Goal: Task Accomplishment & Management: Use online tool/utility

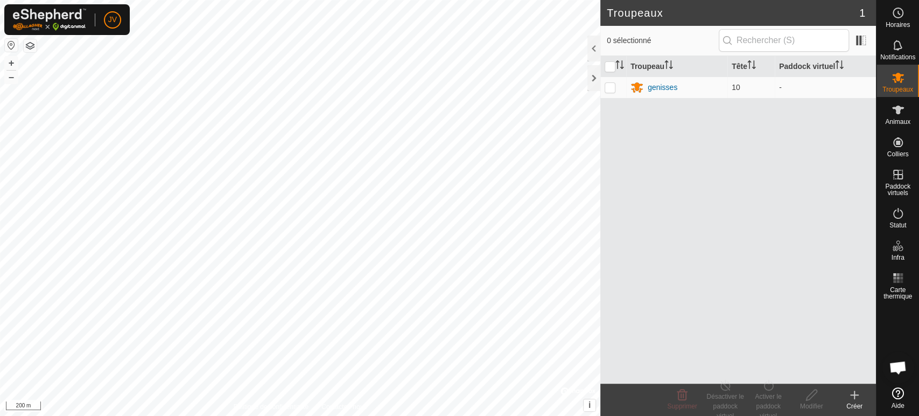
scroll to position [235, 0]
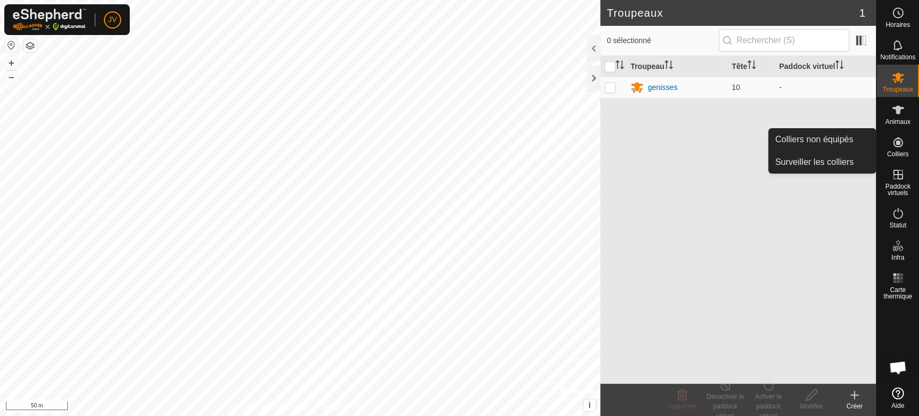
click at [900, 149] on es-neckbands-svg-icon at bounding box center [897, 142] width 19 height 17
click at [816, 139] on link "Colliers non équipés" at bounding box center [822, 140] width 107 height 22
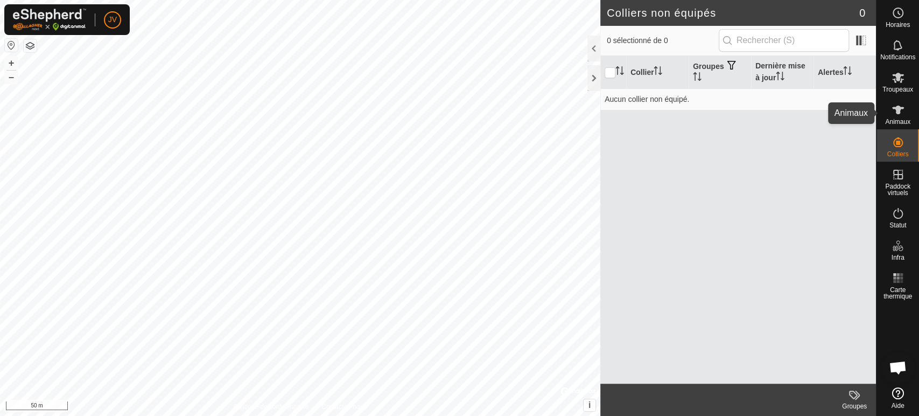
click at [897, 113] on icon at bounding box center [898, 110] width 12 height 9
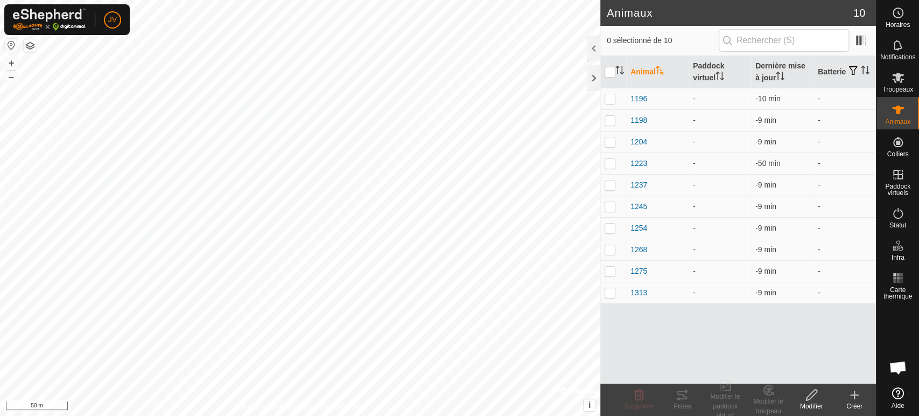
click at [847, 403] on div "Créer" at bounding box center [854, 406] width 43 height 10
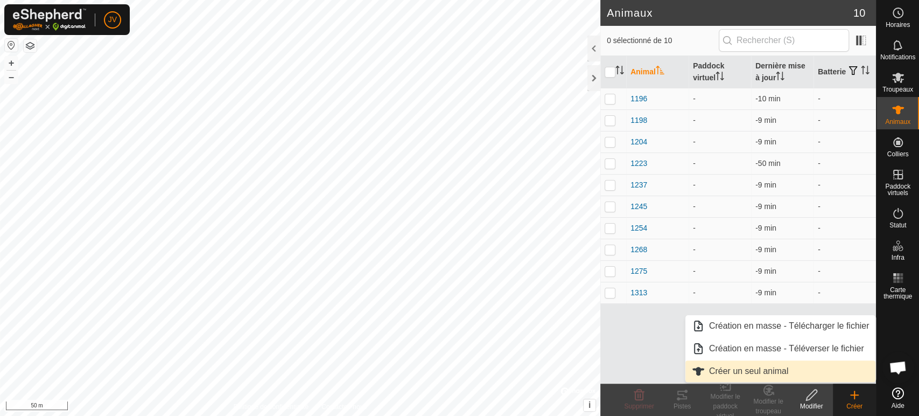
click at [768, 371] on link "Créer un seul animal" at bounding box center [780, 371] width 191 height 22
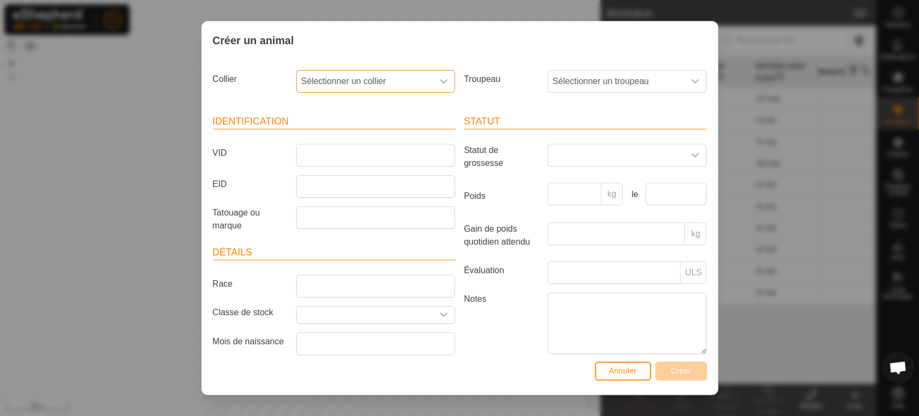
click at [364, 86] on span "Sélectionner un collier" at bounding box center [365, 82] width 136 height 22
click at [406, 107] on input "text" at bounding box center [375, 110] width 142 height 23
click at [632, 373] on span "Annuler" at bounding box center [623, 370] width 28 height 9
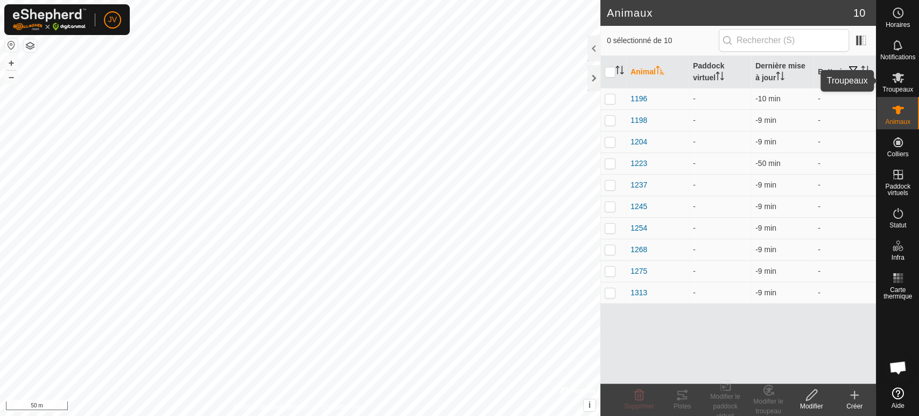
click at [900, 81] on icon at bounding box center [898, 78] width 12 height 10
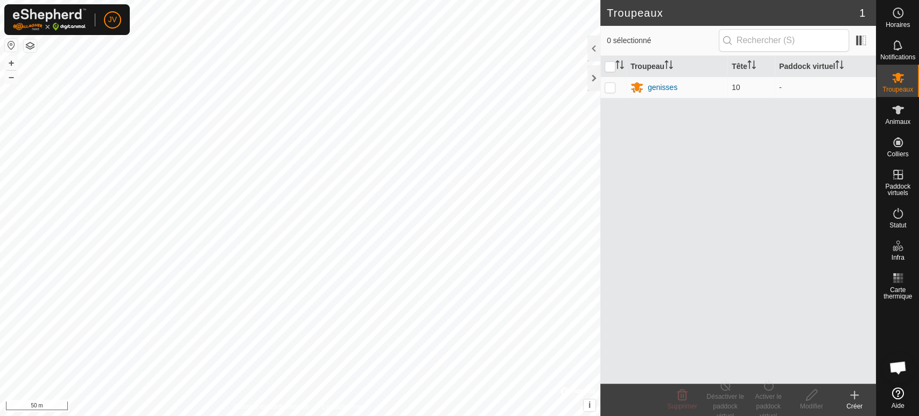
click at [857, 400] on icon at bounding box center [854, 394] width 13 height 13
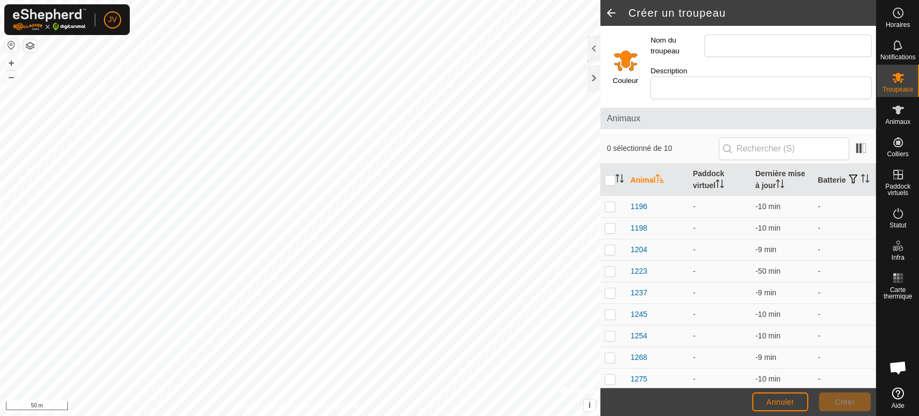
click at [632, 54] on input "Select a color" at bounding box center [626, 60] width 26 height 26
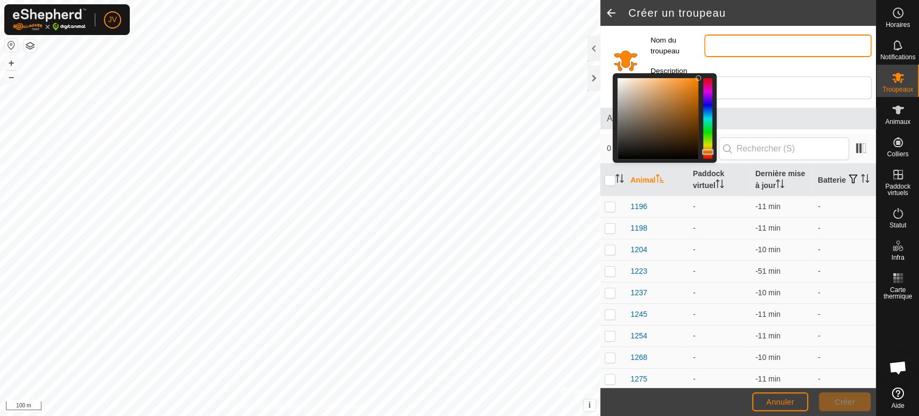
click at [752, 38] on input "Nom du troupeau" at bounding box center [787, 45] width 167 height 23
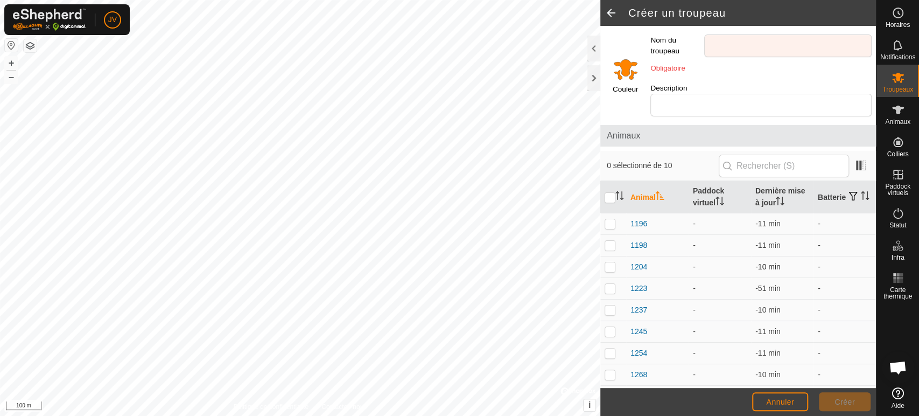
click at [603, 256] on td at bounding box center [613, 267] width 26 height 22
checkbox input "true"
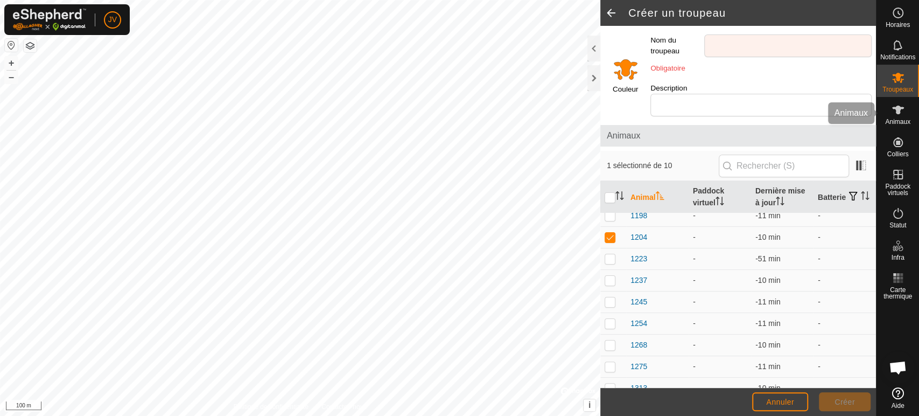
click at [896, 112] on icon at bounding box center [898, 110] width 12 height 9
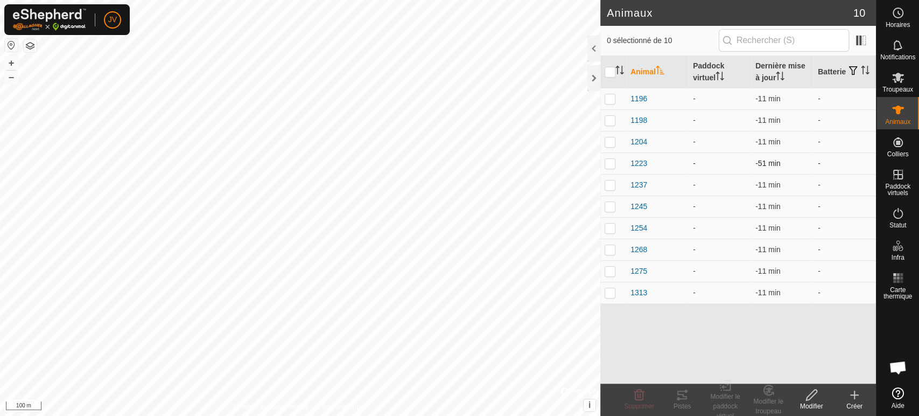
click at [613, 157] on td at bounding box center [613, 163] width 26 height 22
checkbox input "true"
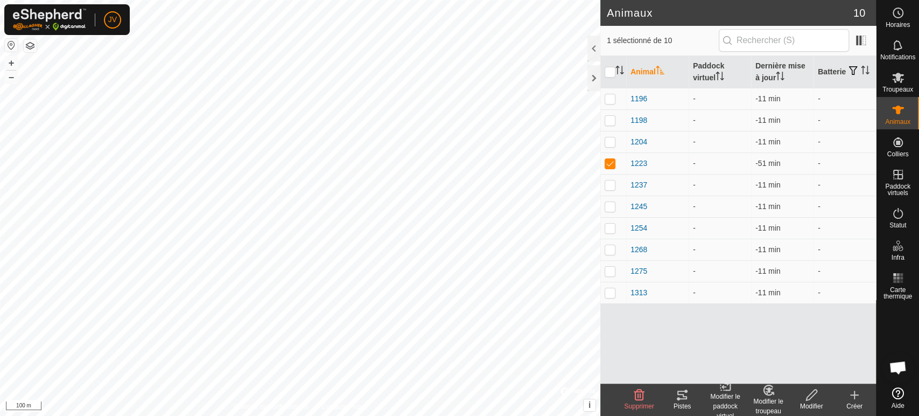
click at [771, 394] on icon at bounding box center [768, 390] width 9 height 10
click at [678, 400] on icon at bounding box center [682, 394] width 13 height 13
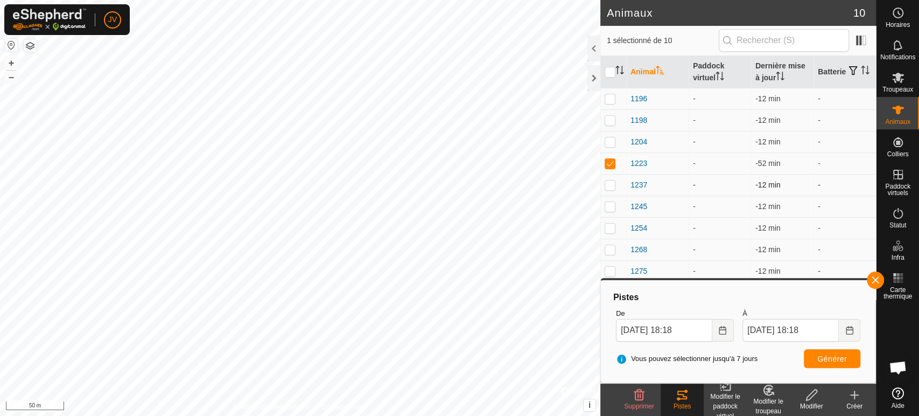
click at [612, 184] on p-checkbox at bounding box center [610, 184] width 11 height 9
checkbox input "true"
click at [611, 163] on p-checkbox at bounding box center [610, 163] width 11 height 9
checkbox input "false"
click at [832, 363] on button "Générer" at bounding box center [832, 358] width 57 height 19
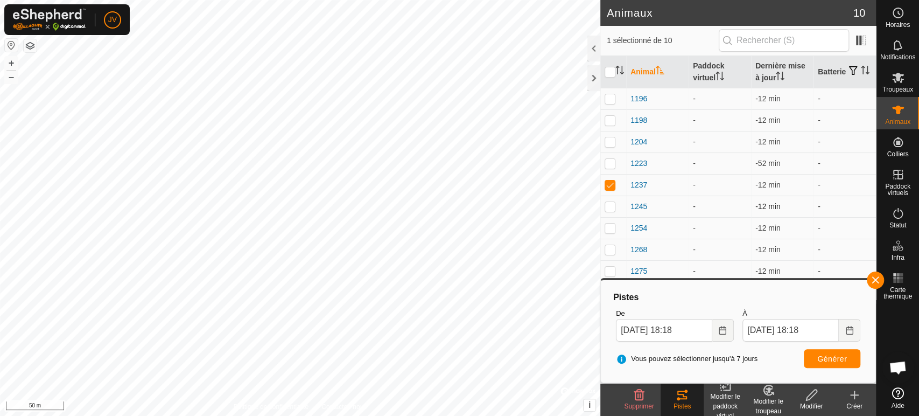
click at [606, 207] on p-checkbox at bounding box center [610, 206] width 11 height 9
checkbox input "true"
click at [614, 180] on td at bounding box center [613, 185] width 26 height 22
checkbox input "false"
click at [832, 354] on span "Générer" at bounding box center [832, 358] width 30 height 9
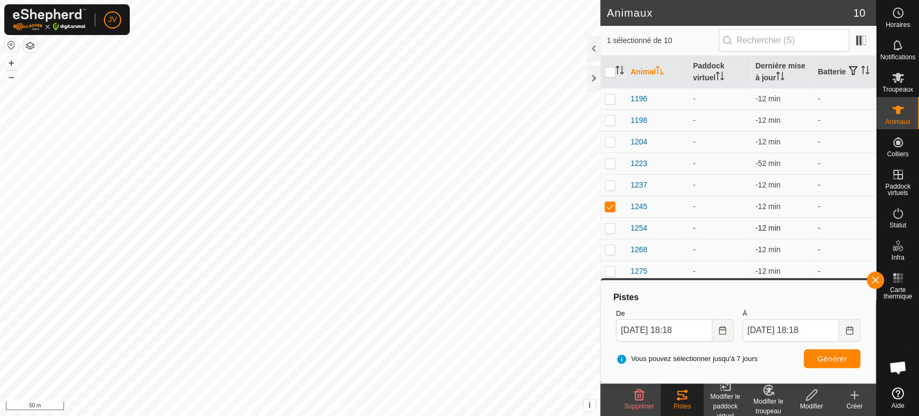
drag, startPoint x: 609, startPoint y: 232, endPoint x: 619, endPoint y: 227, distance: 10.6
click at [611, 230] on p-checkbox at bounding box center [610, 227] width 11 height 9
checkbox input "true"
drag, startPoint x: 610, startPoint y: 208, endPoint x: 615, endPoint y: 209, distance: 5.9
click at [609, 208] on p-checkbox at bounding box center [610, 206] width 11 height 9
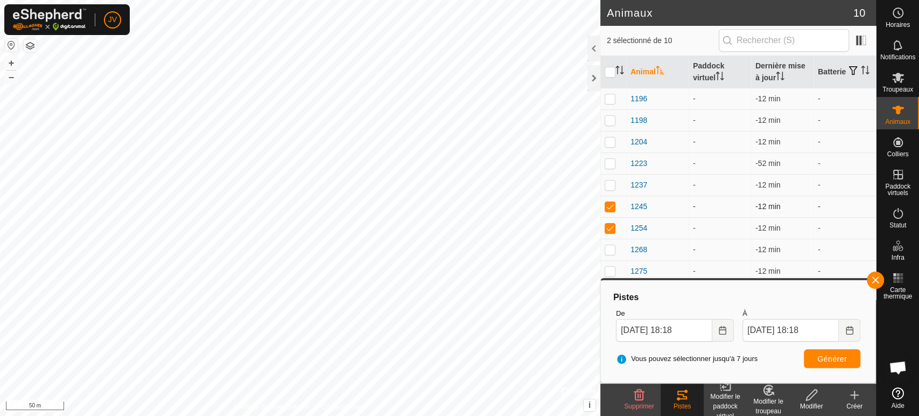
checkbox input "false"
click at [830, 356] on span "Générer" at bounding box center [832, 358] width 30 height 9
click at [606, 246] on p-checkbox at bounding box center [610, 249] width 11 height 9
checkbox input "true"
click at [608, 229] on p-checkbox at bounding box center [610, 227] width 11 height 9
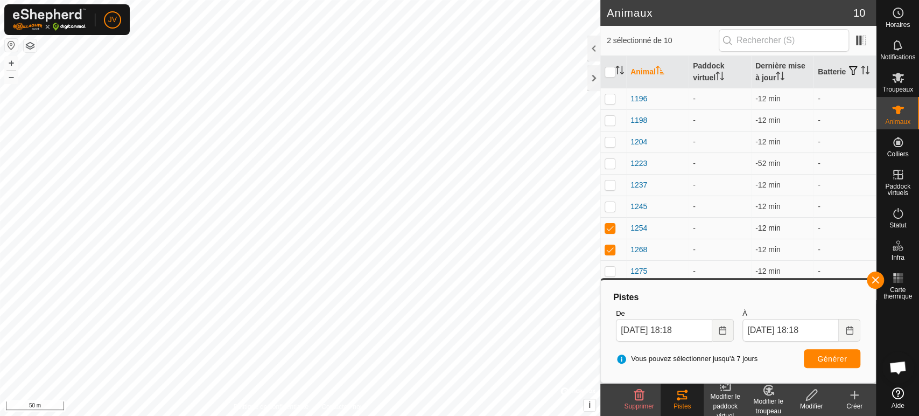
checkbox input "false"
click at [836, 367] on button "Générer" at bounding box center [832, 358] width 57 height 19
click at [605, 98] on p-checkbox at bounding box center [610, 98] width 11 height 9
checkbox input "true"
click at [611, 250] on p-checkbox at bounding box center [610, 249] width 11 height 9
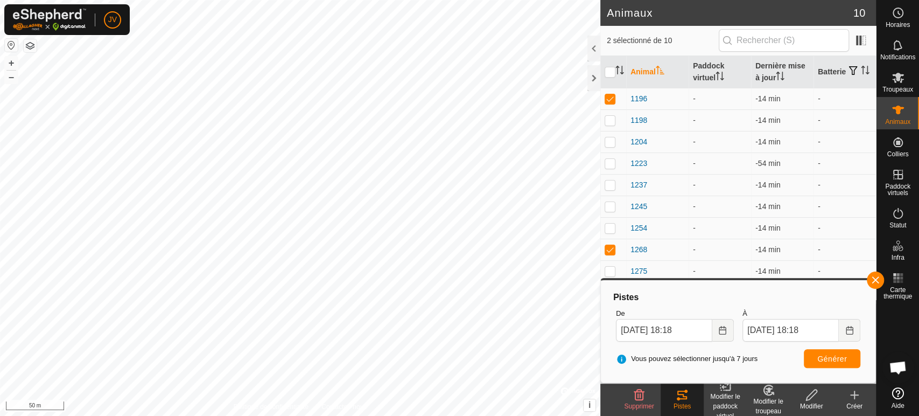
checkbox input "false"
click at [837, 355] on span "Générer" at bounding box center [832, 358] width 30 height 9
click at [609, 119] on p-checkbox at bounding box center [610, 120] width 11 height 9
checkbox input "true"
click at [612, 106] on td at bounding box center [613, 99] width 26 height 22
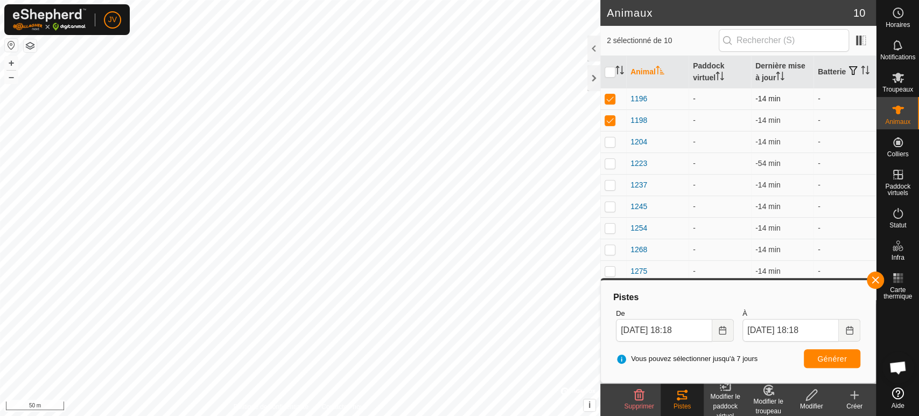
checkbox input "false"
click at [833, 359] on span "Générer" at bounding box center [832, 358] width 30 height 9
click at [606, 143] on p-checkbox at bounding box center [610, 141] width 11 height 9
checkbox input "true"
click at [607, 123] on p-checkbox at bounding box center [610, 120] width 11 height 9
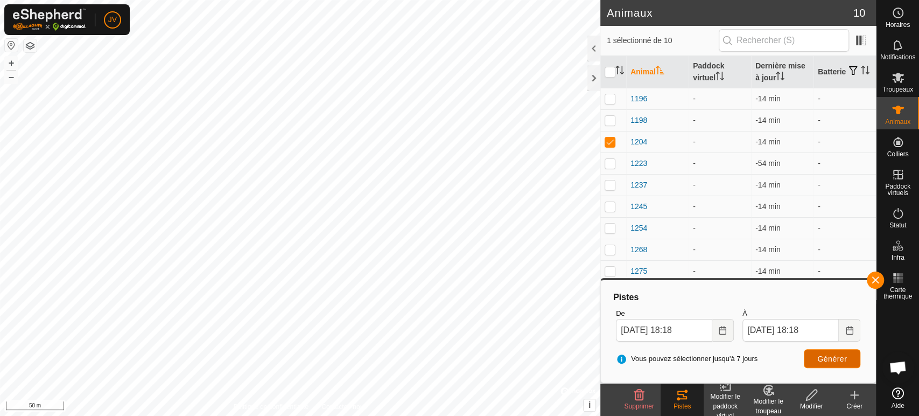
click at [835, 356] on span "Générer" at bounding box center [832, 358] width 30 height 9
click at [832, 361] on span "Générer" at bounding box center [832, 358] width 30 height 9
click at [611, 118] on p-checkbox at bounding box center [610, 120] width 11 height 9
checkbox input "true"
click at [611, 98] on p-checkbox at bounding box center [610, 98] width 11 height 9
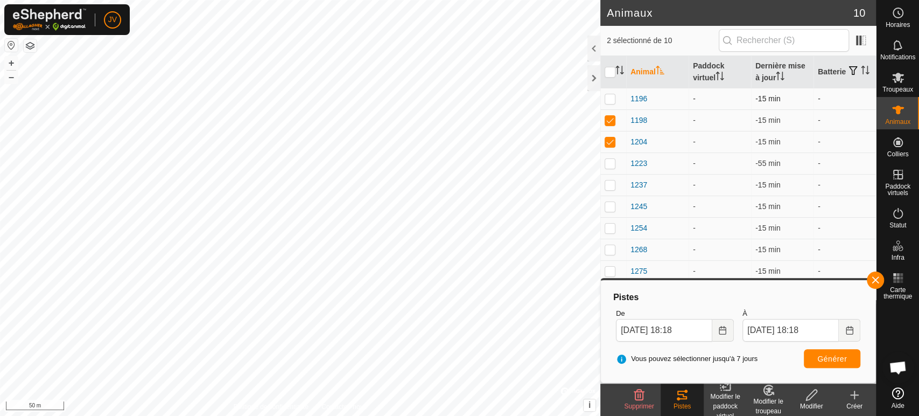
checkbox input "true"
click at [830, 356] on span "Générer" at bounding box center [832, 358] width 30 height 9
click at [606, 118] on p-checkbox at bounding box center [610, 120] width 11 height 9
checkbox input "false"
drag, startPoint x: 608, startPoint y: 141, endPoint x: 625, endPoint y: 148, distance: 18.3
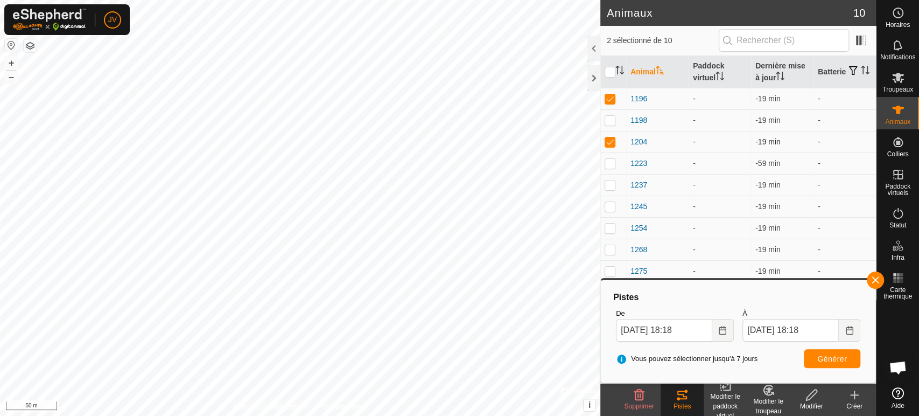
click at [608, 141] on p-checkbox at bounding box center [610, 141] width 11 height 9
checkbox input "false"
